Goal: Navigation & Orientation: Find specific page/section

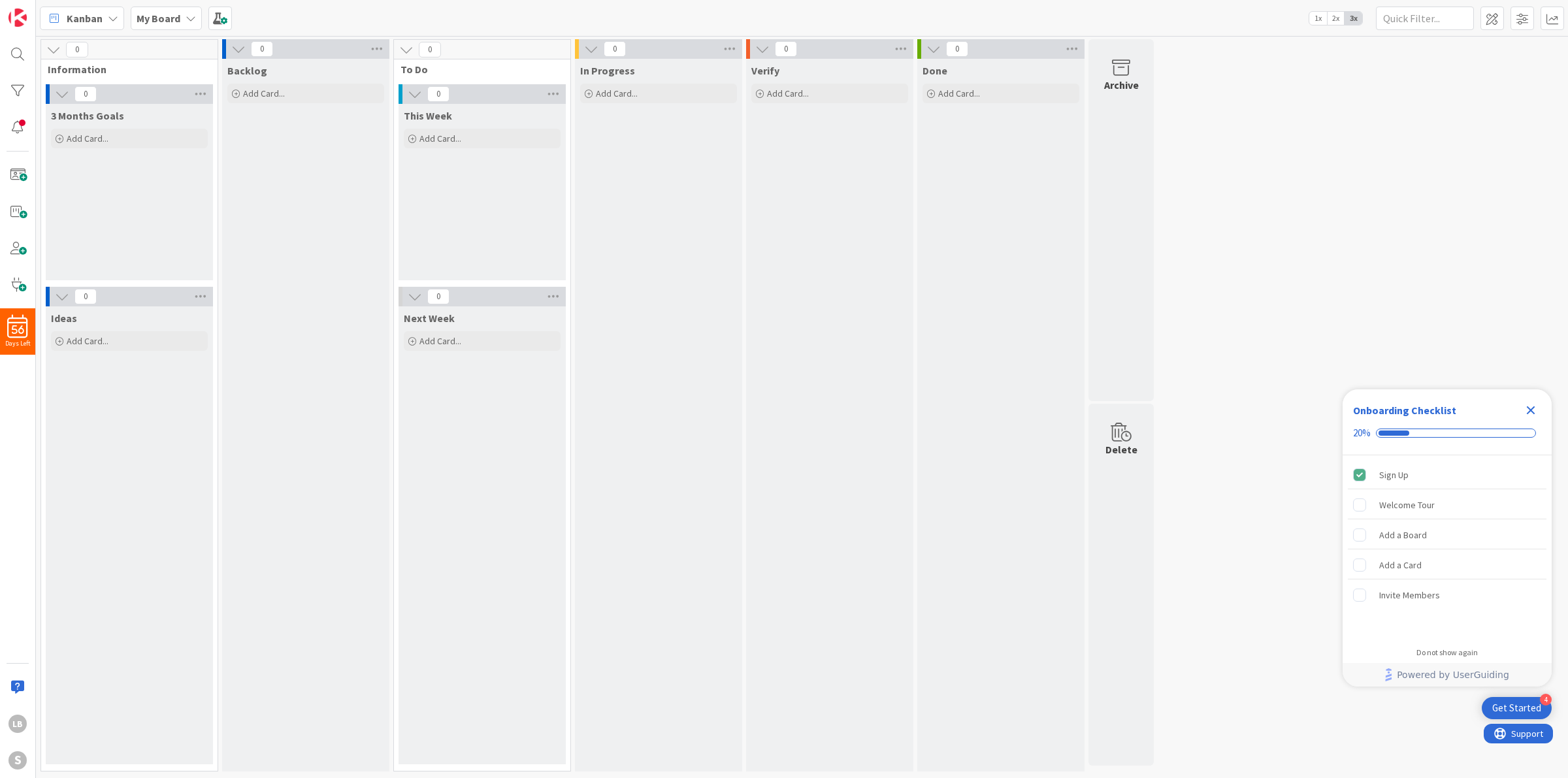
click at [1532, 413] on icon "Close Checklist" at bounding box center [1530, 410] width 15 height 15
click at [170, 21] on b "My Board" at bounding box center [158, 18] width 44 height 13
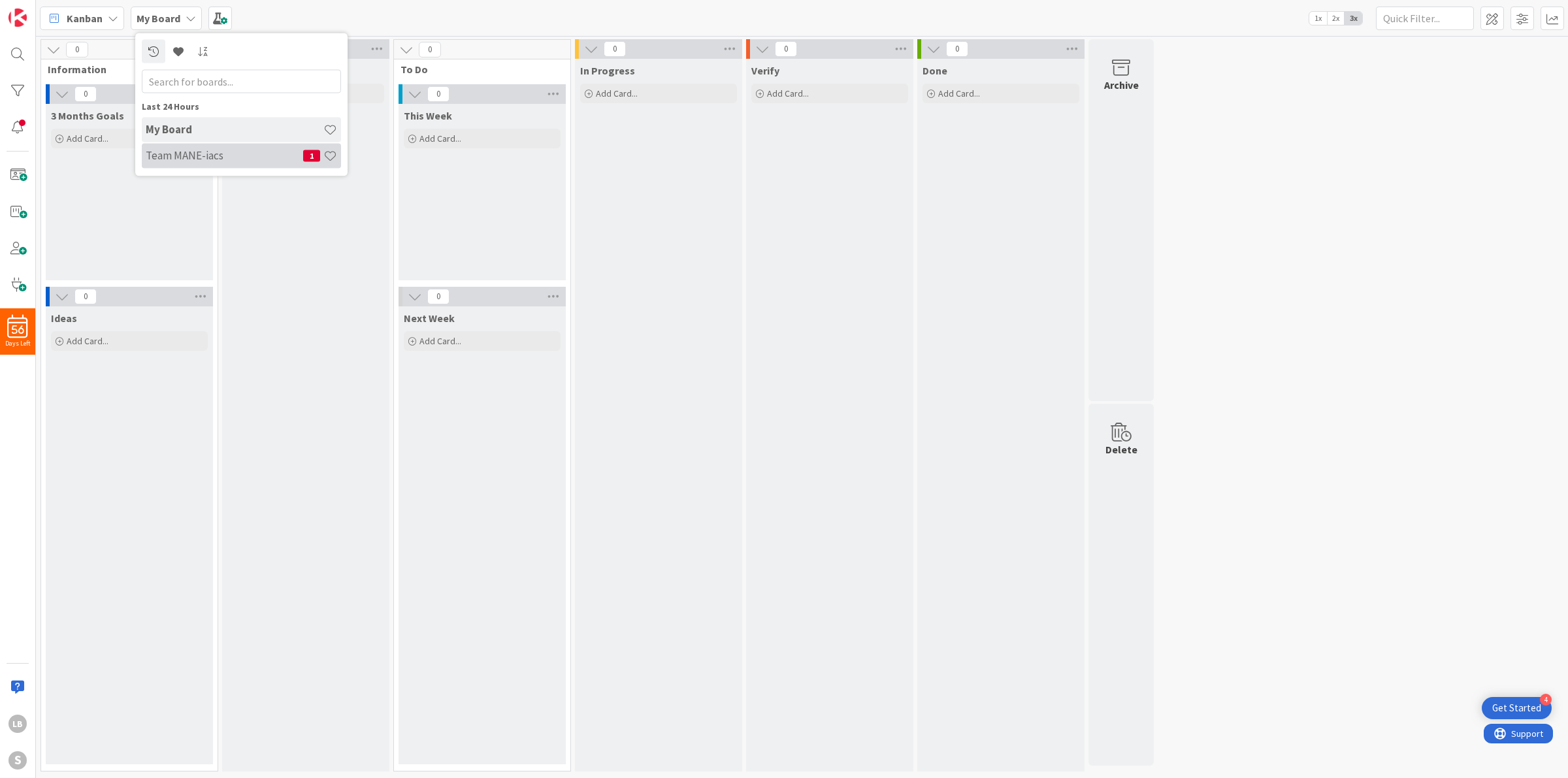
click at [187, 154] on h4 "Team MANE-iacs" at bounding box center [224, 156] width 158 height 13
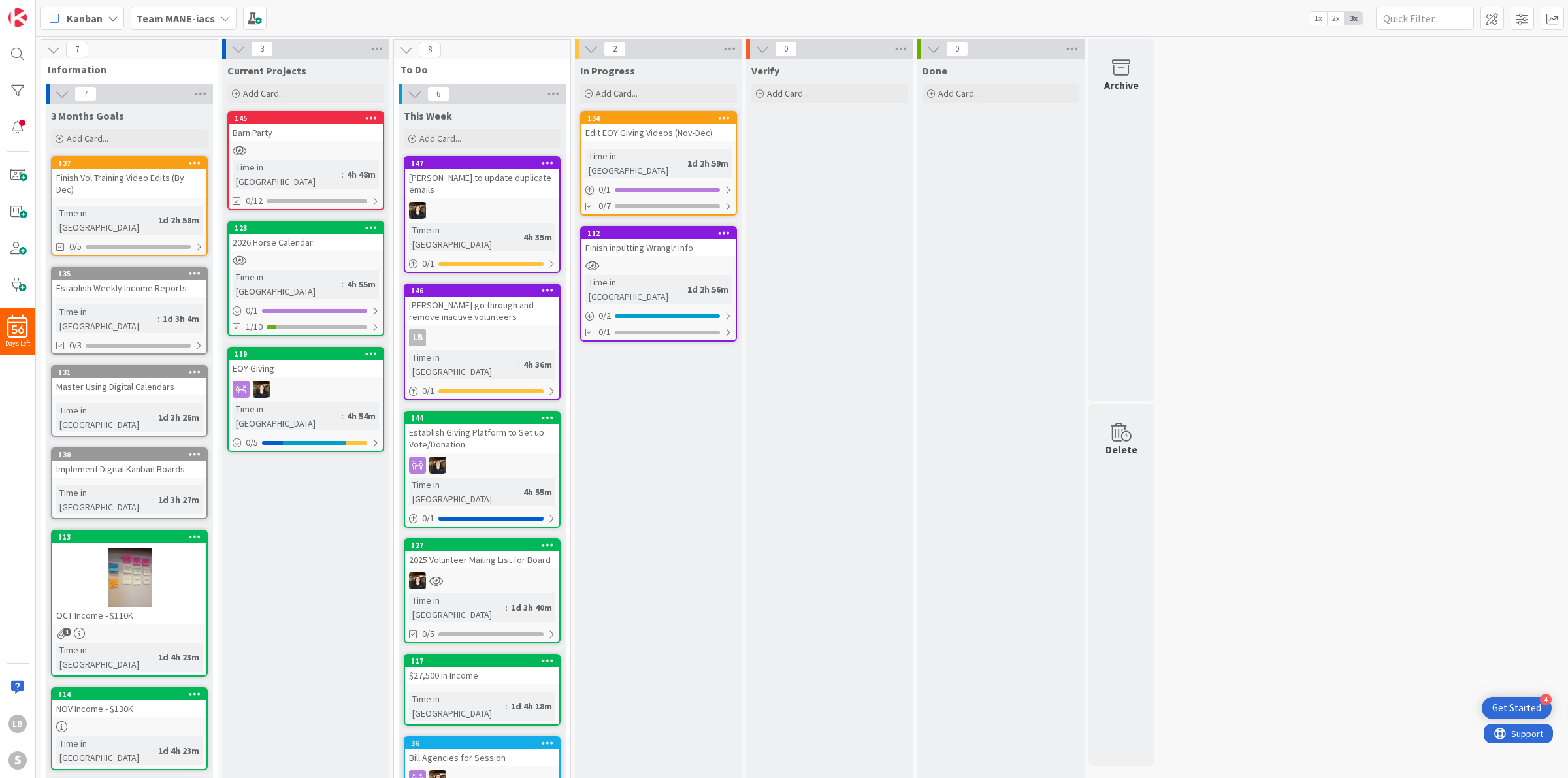
click at [285, 151] on div at bounding box center [305, 150] width 154 height 11
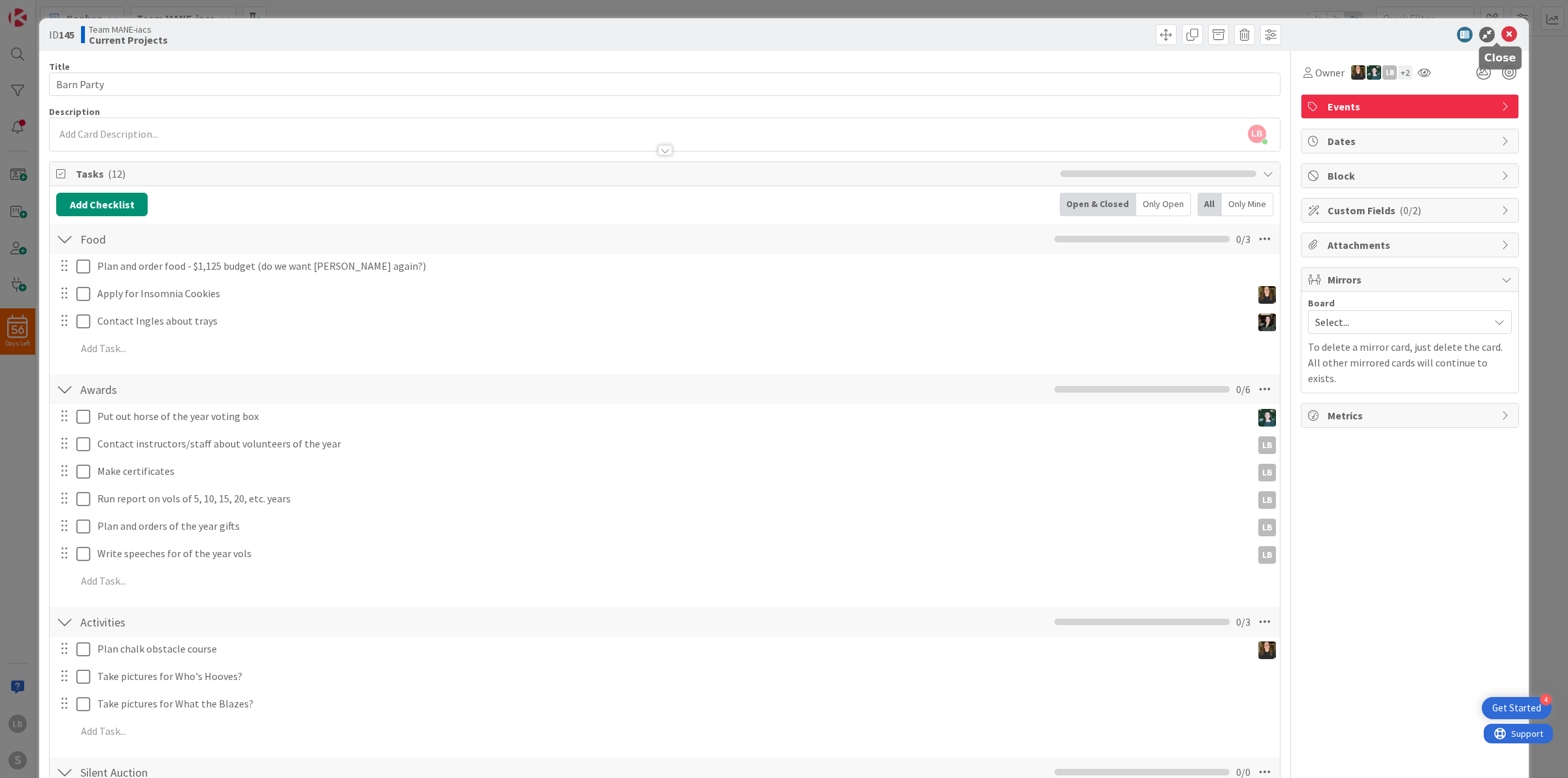
click at [1502, 31] on icon at bounding box center [1509, 34] width 15 height 15
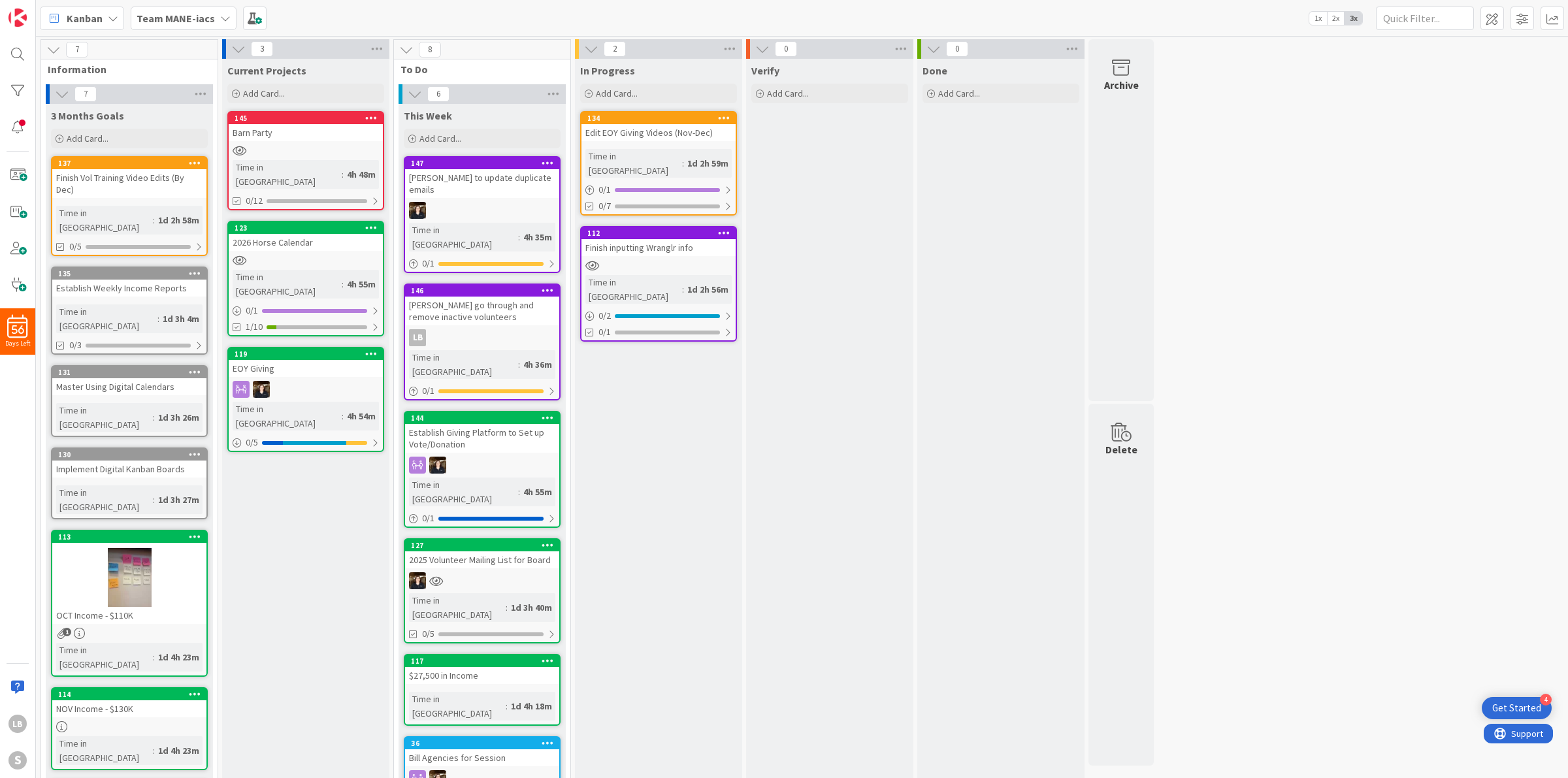
click at [1298, 400] on div "7 Information 7 3 Months Goals Add Card... 137 Finish Vol Training Video Edits …" at bounding box center [802, 571] width 1527 height 1063
